Goal: Information Seeking & Learning: Learn about a topic

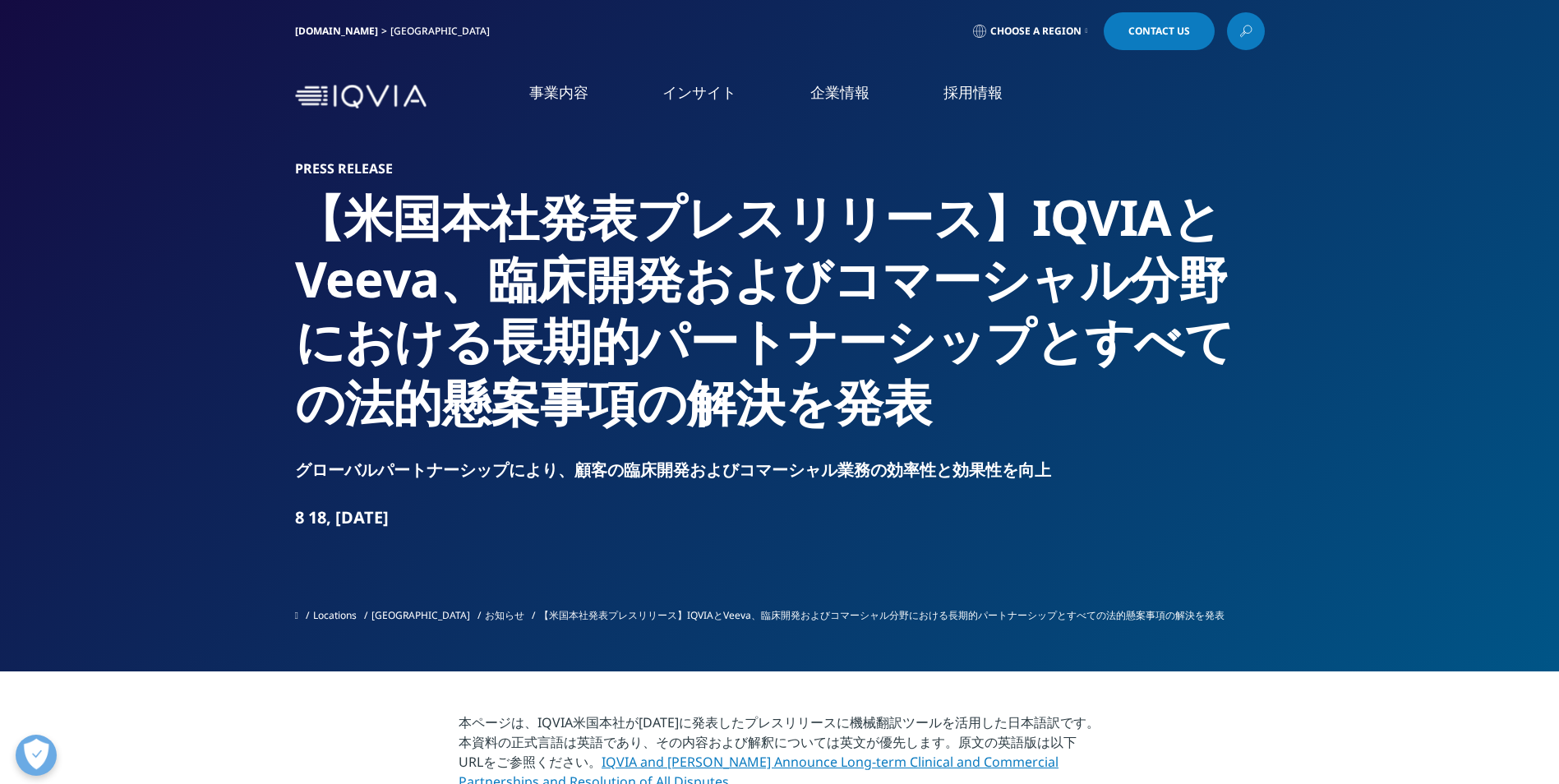
click at [870, 756] on link "IQVIA and [PERSON_NAME] Announce Long-term Clinical and Commercial Partnerships…" at bounding box center [759, 772] width 600 height 38
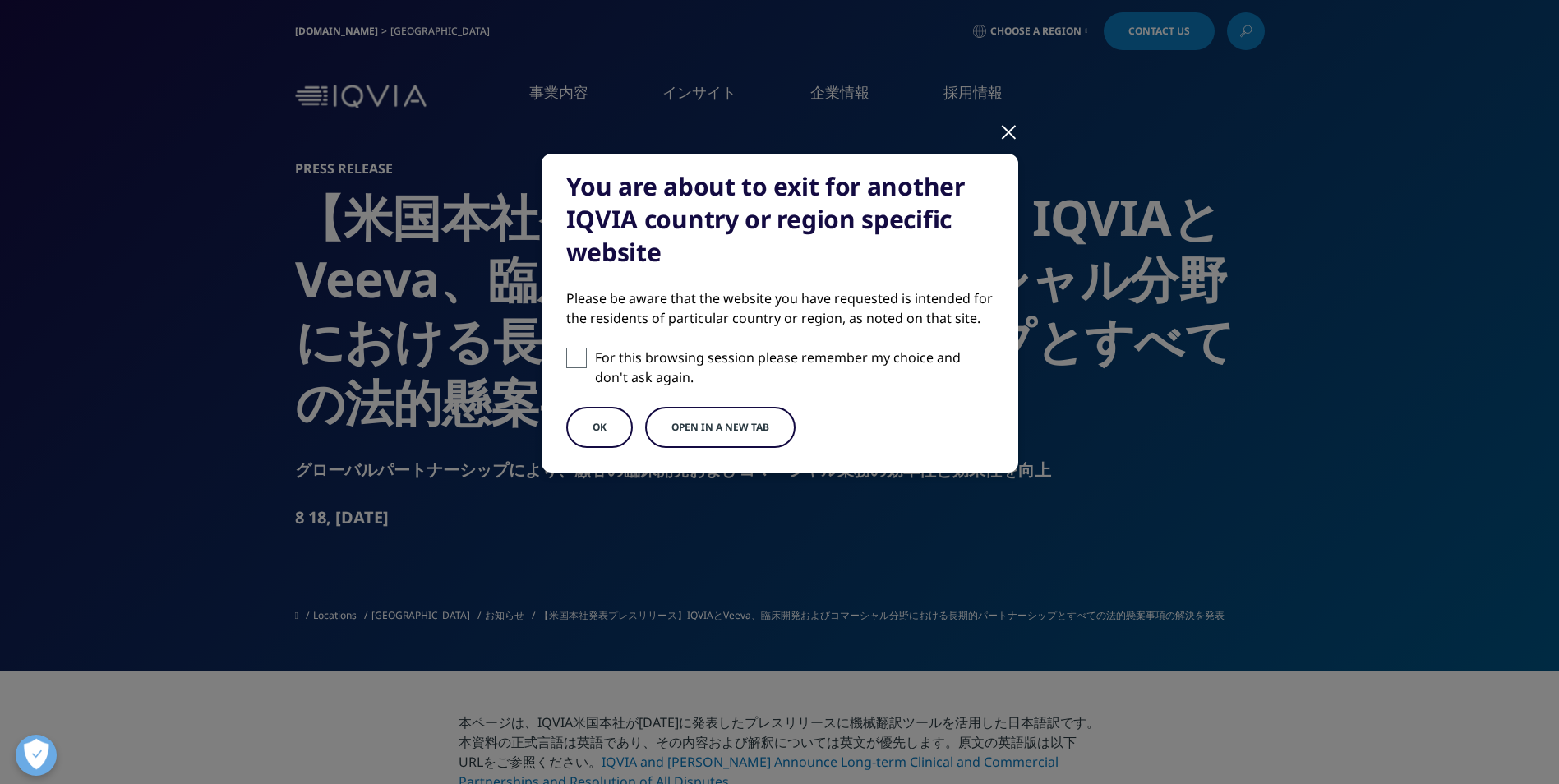
click at [597, 362] on p "For this browsing session please remember my choice and don't ask again." at bounding box center [794, 366] width 399 height 39
click at [587, 362] on input "For this browsing session please remember my choice and don't ask again." at bounding box center [577, 358] width 21 height 21
checkbox input "true"
click at [601, 423] on button "OK" at bounding box center [600, 426] width 67 height 41
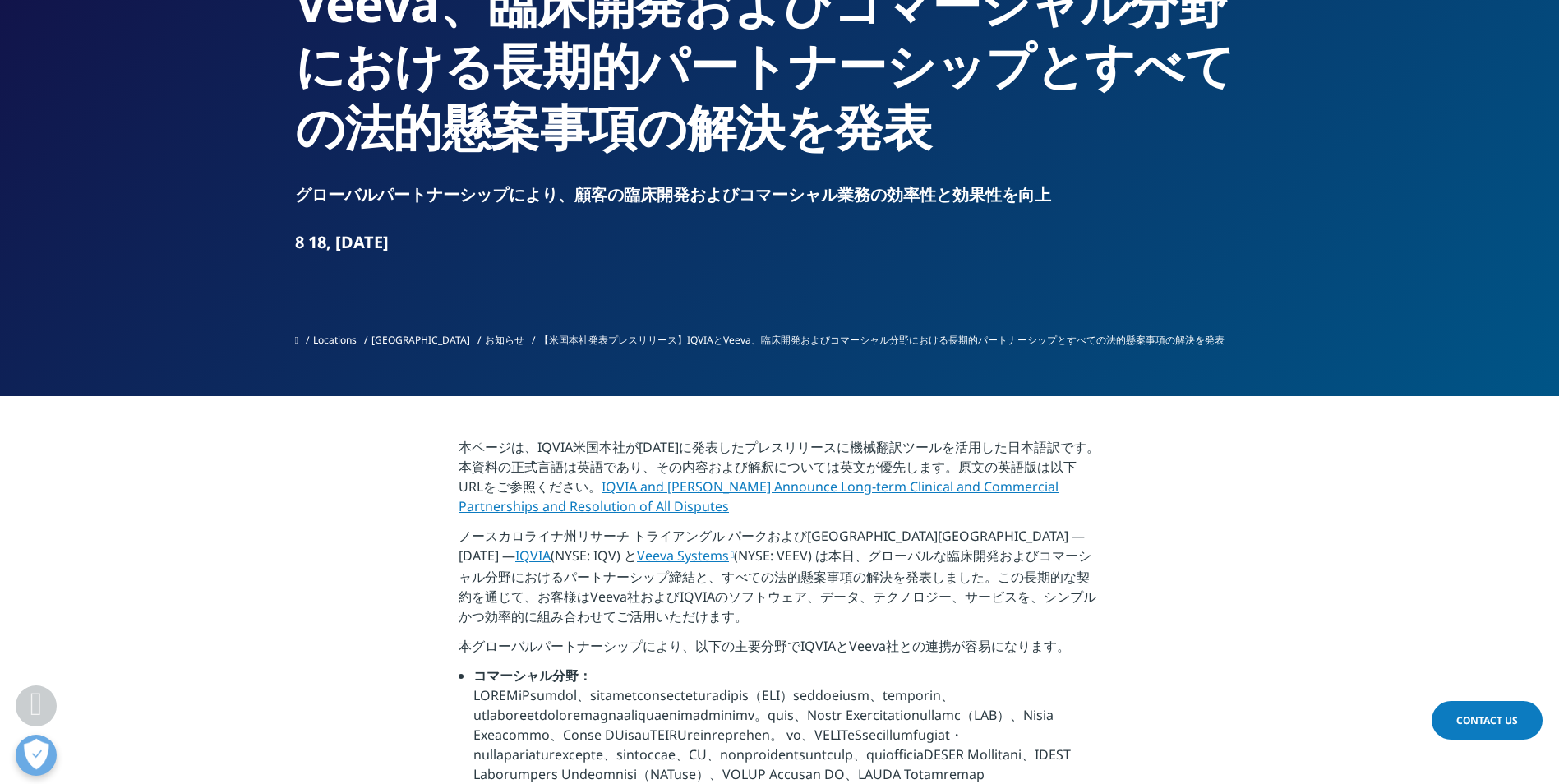
scroll to position [575, 0]
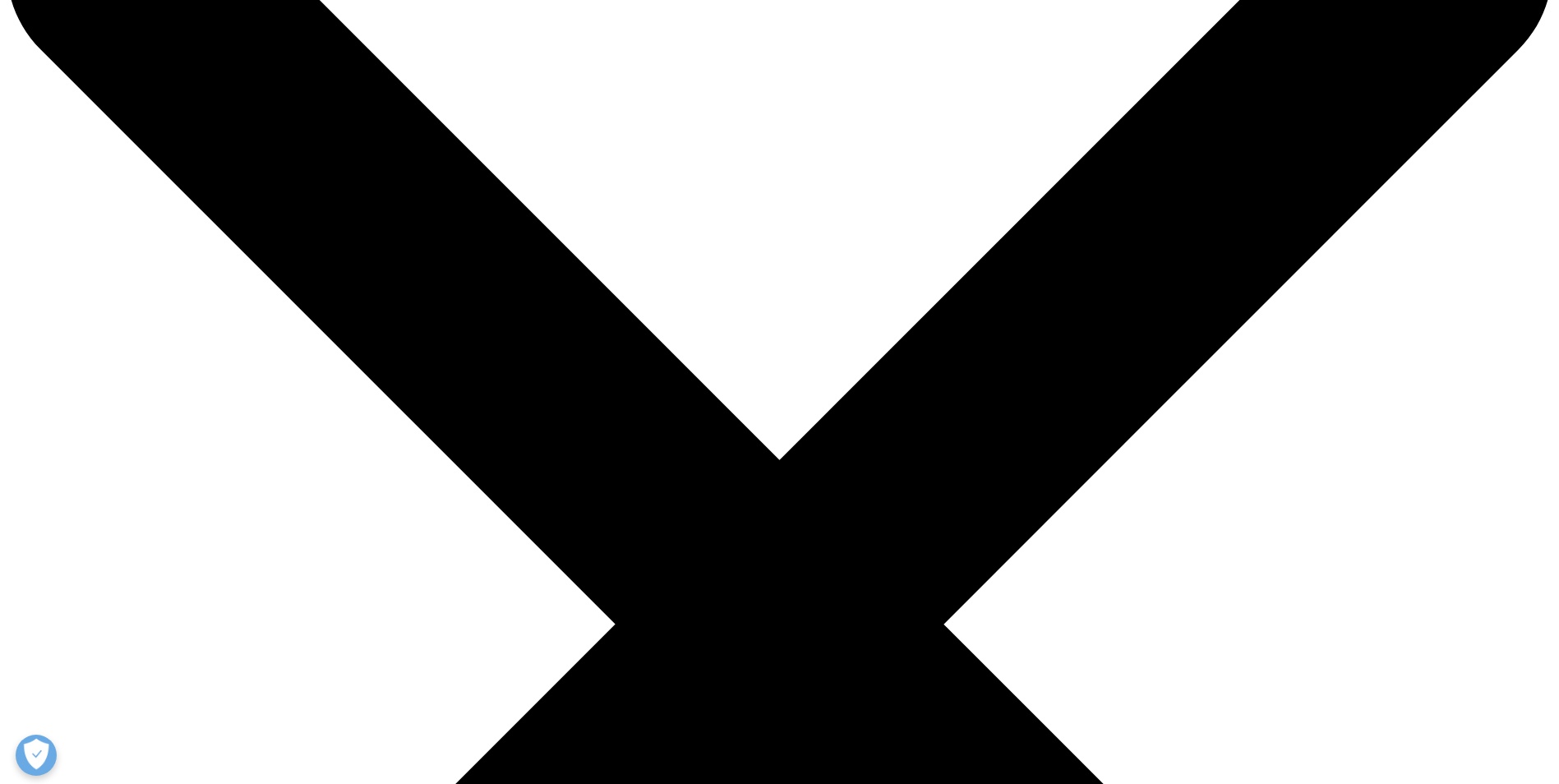
scroll to position [411, 0]
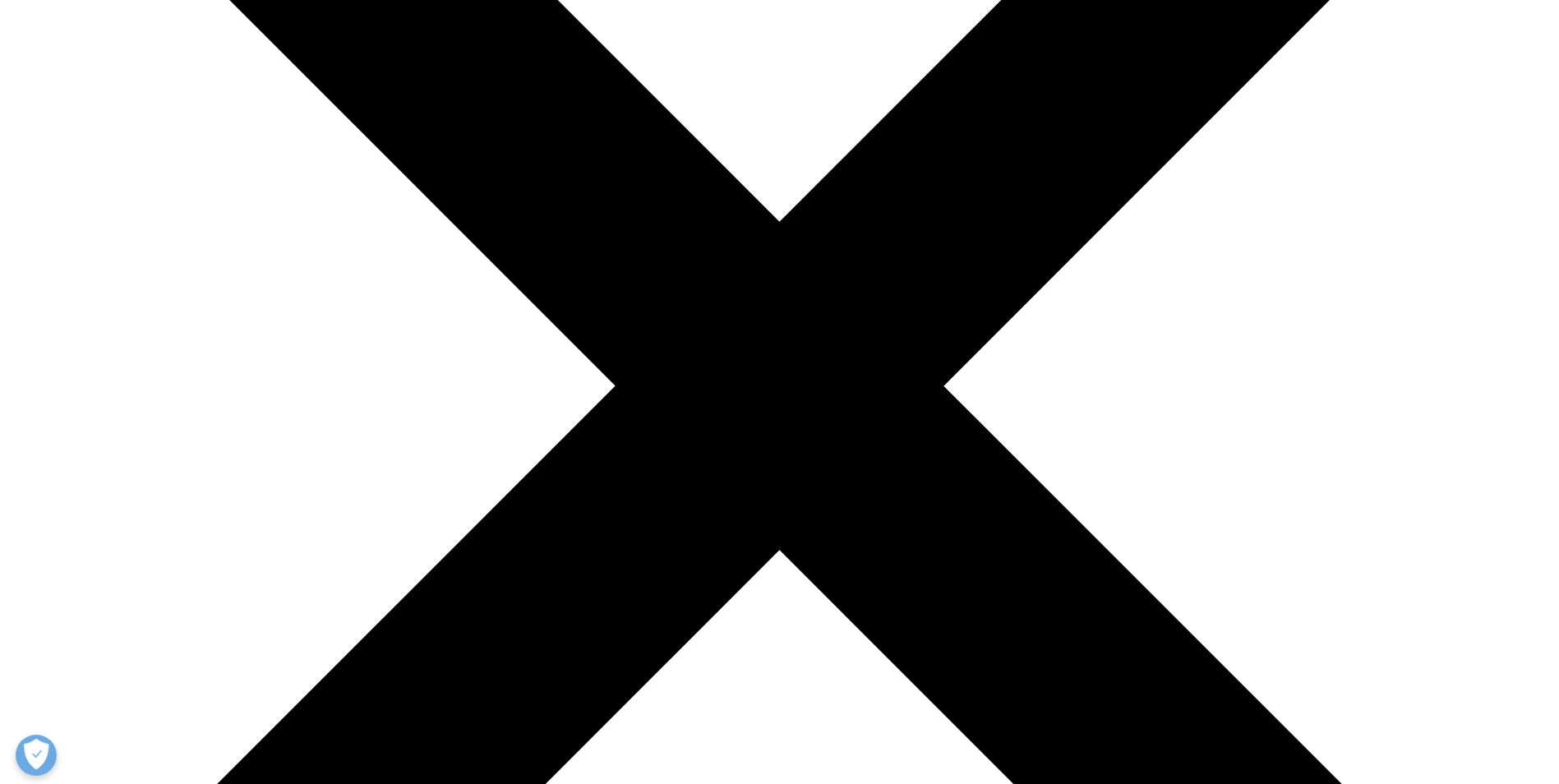
drag, startPoint x: 756, startPoint y: 275, endPoint x: 842, endPoint y: 289, distance: 87.1
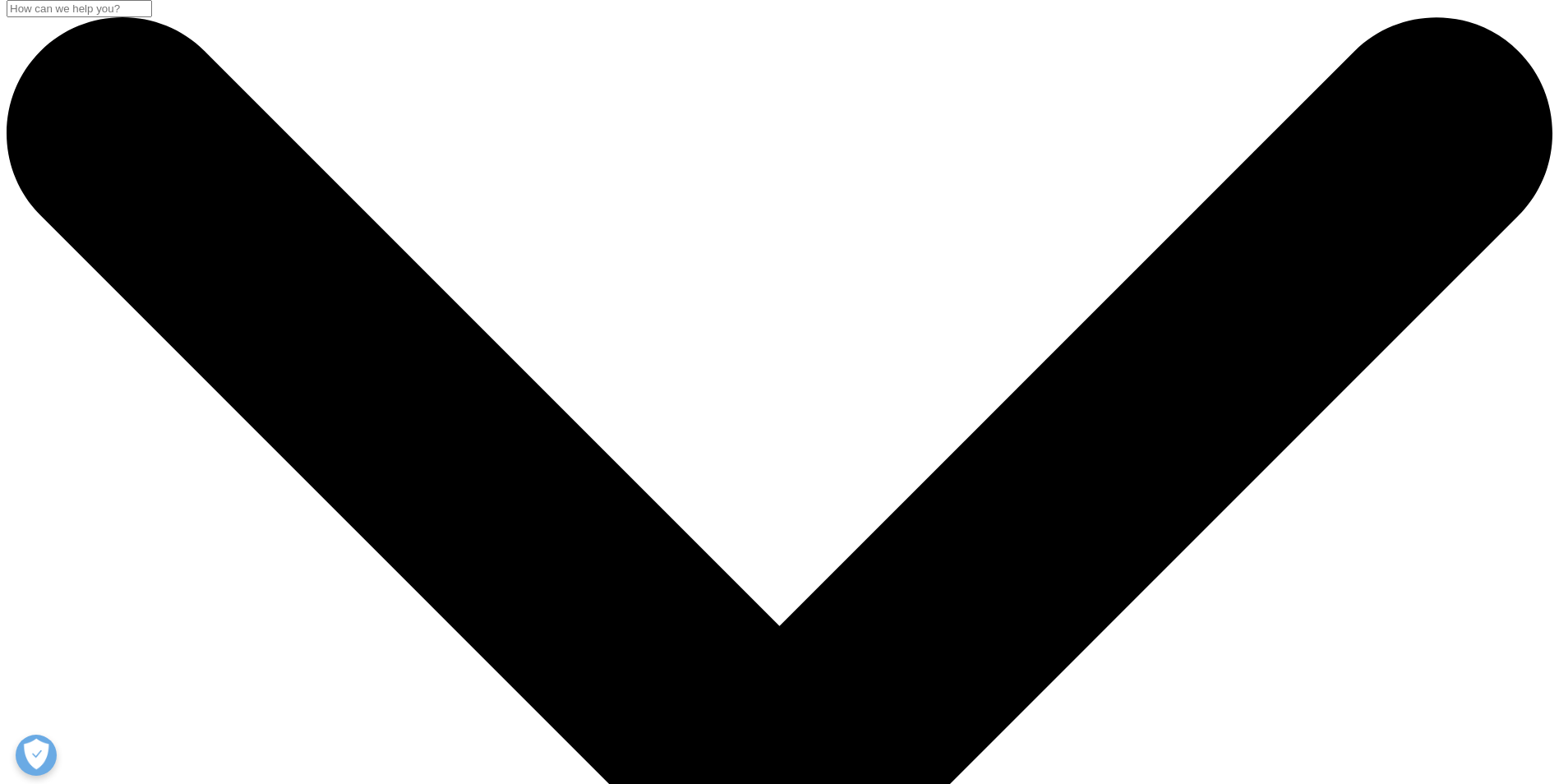
scroll to position [0, 0]
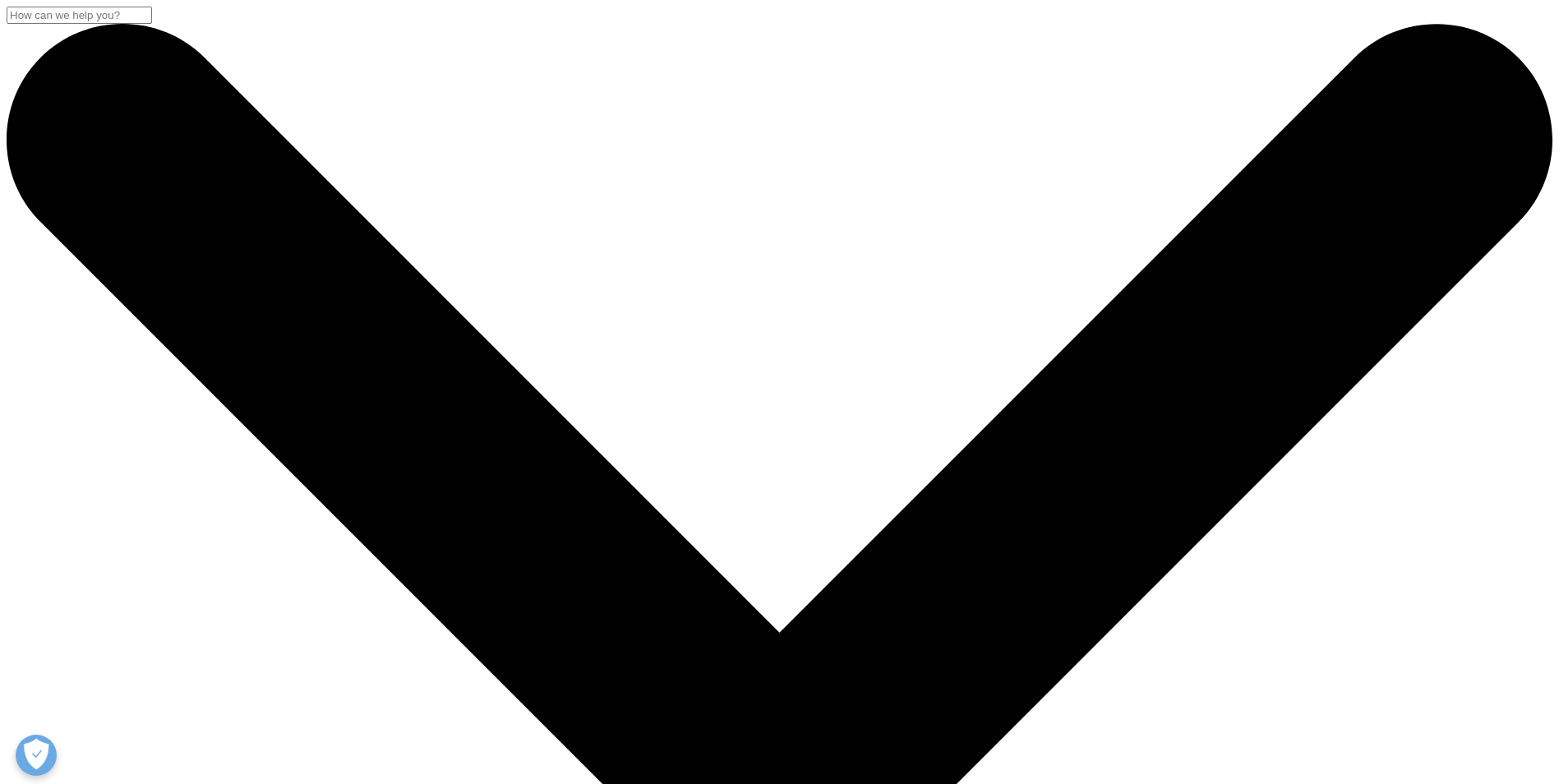
drag, startPoint x: 314, startPoint y: 221, endPoint x: 817, endPoint y: 225, distance: 503.0
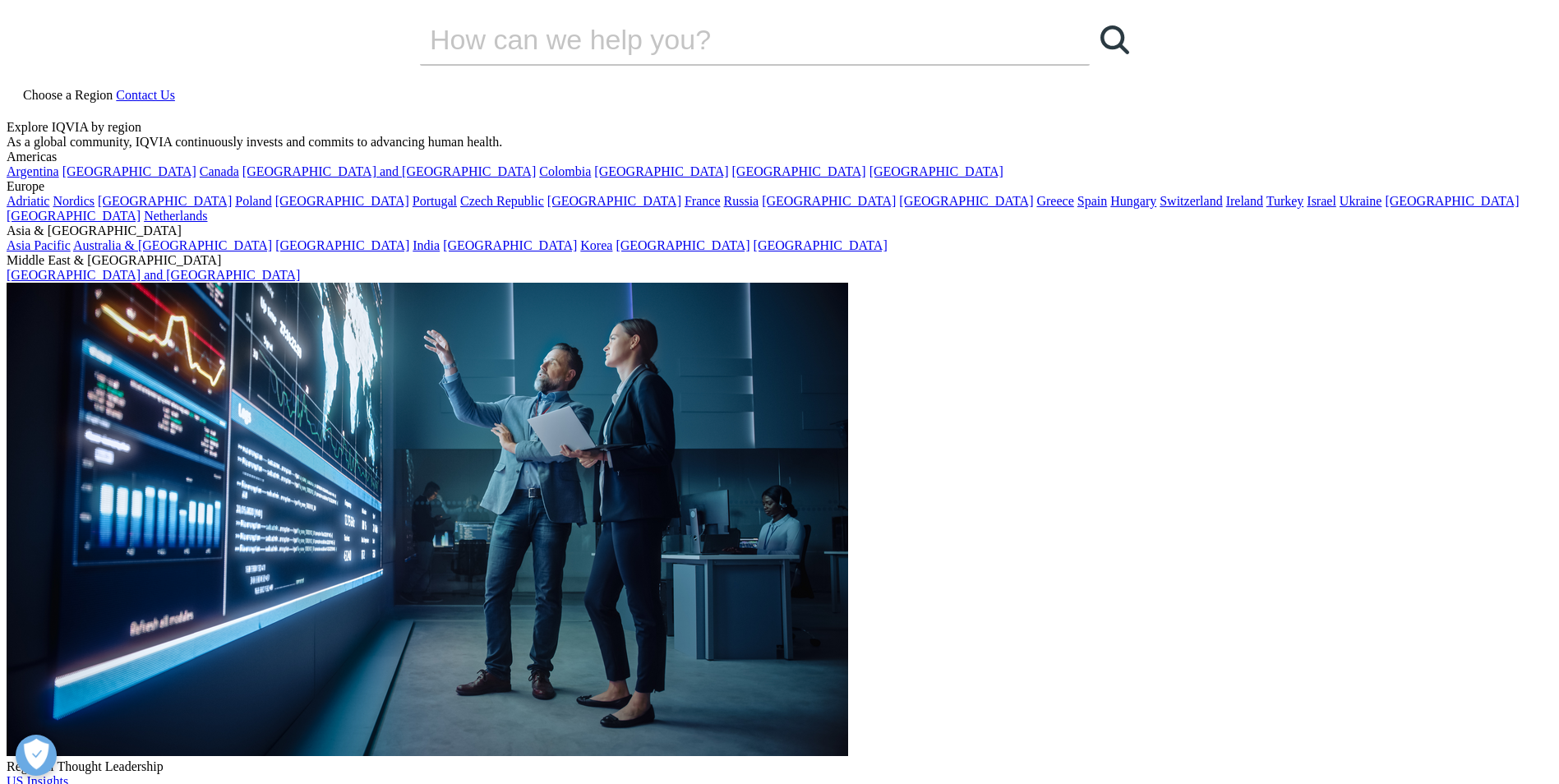
drag, startPoint x: 298, startPoint y: 220, endPoint x: 1190, endPoint y: 296, distance: 895.2
copy h2 "IQVIA and [PERSON_NAME] Announce Long-term Clinical and Commercial Partnerships"
